Goal: Task Accomplishment & Management: Manage account settings

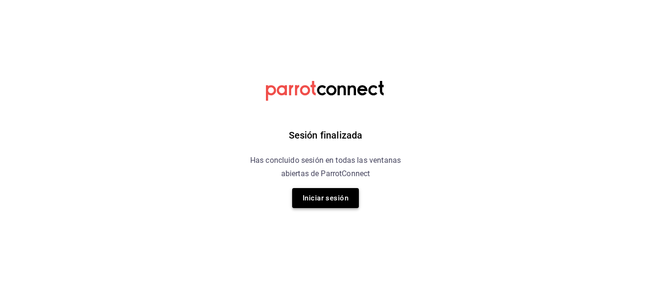
drag, startPoint x: 362, startPoint y: 196, endPoint x: 348, endPoint y: 194, distance: 14.5
click at [362, 197] on div "Sesión finalizada Has concluido sesión en todas las ventanas abiertas de Parrot…" at bounding box center [325, 144] width 241 height 289
click at [347, 194] on button "Iniciar sesión" at bounding box center [325, 198] width 67 height 20
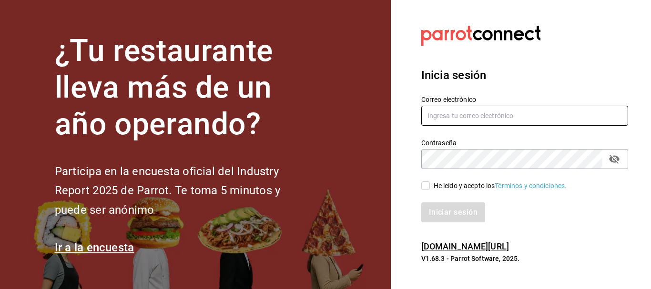
click at [544, 117] on input "text" at bounding box center [524, 116] width 207 height 20
type input "jujepapla210294@gmail.com"
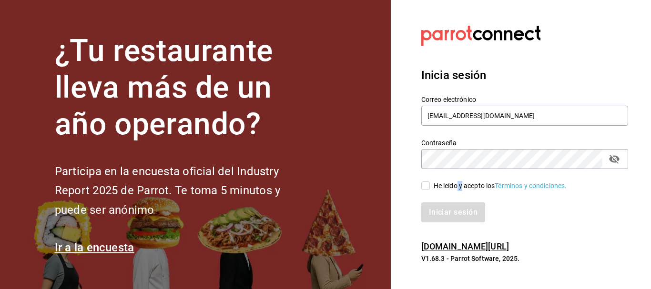
drag, startPoint x: 459, startPoint y: 183, endPoint x: 460, endPoint y: 188, distance: 5.6
click at [463, 184] on div "He leído y acepto los Términos y condiciones." at bounding box center [500, 186] width 133 height 10
click at [424, 186] on input "He leído y acepto los Términos y condiciones." at bounding box center [425, 186] width 9 height 9
checkbox input "true"
click at [467, 221] on button "Iniciar sesión" at bounding box center [453, 213] width 65 height 20
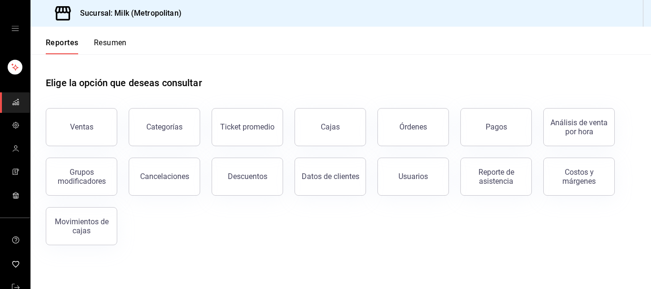
click at [491, 129] on div "Pagos" at bounding box center [496, 127] width 21 height 9
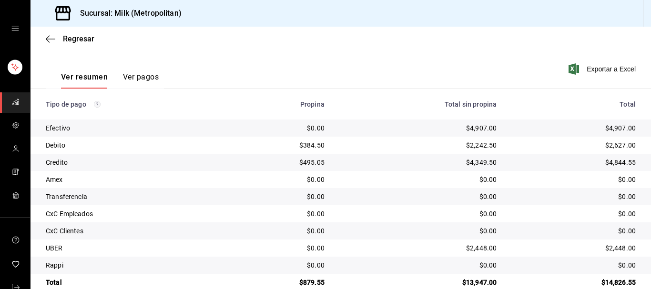
scroll to position [149, 0]
